Goal: Find specific page/section: Find specific page/section

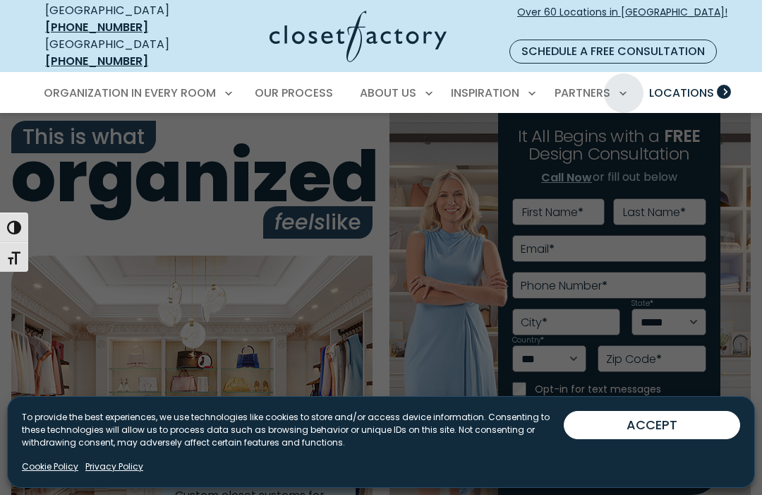
click at [690, 85] on span "Locations" at bounding box center [681, 93] width 65 height 16
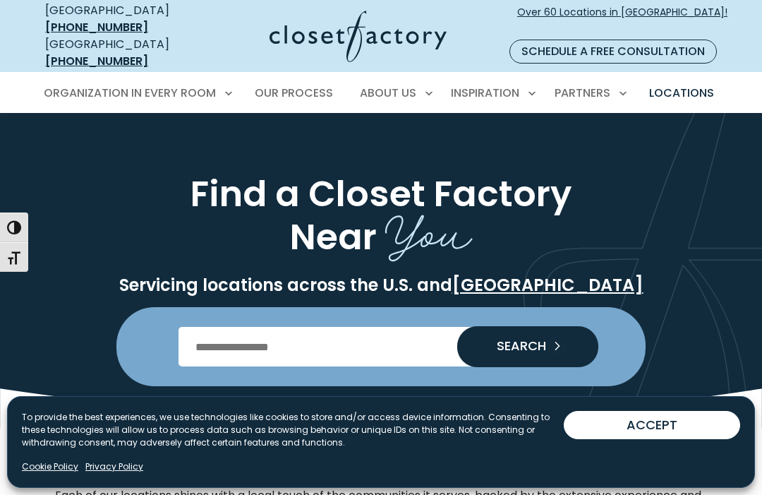
click at [227, 327] on input "Enter Postal Code" at bounding box center [382, 347] width 406 height 40
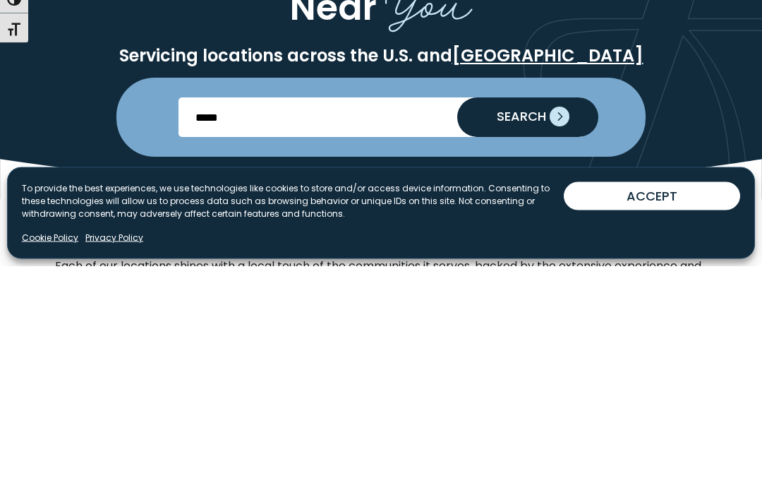
type input "*****"
click at [534, 340] on span "SEARCH" at bounding box center [516, 346] width 61 height 13
